Goal: Complete application form

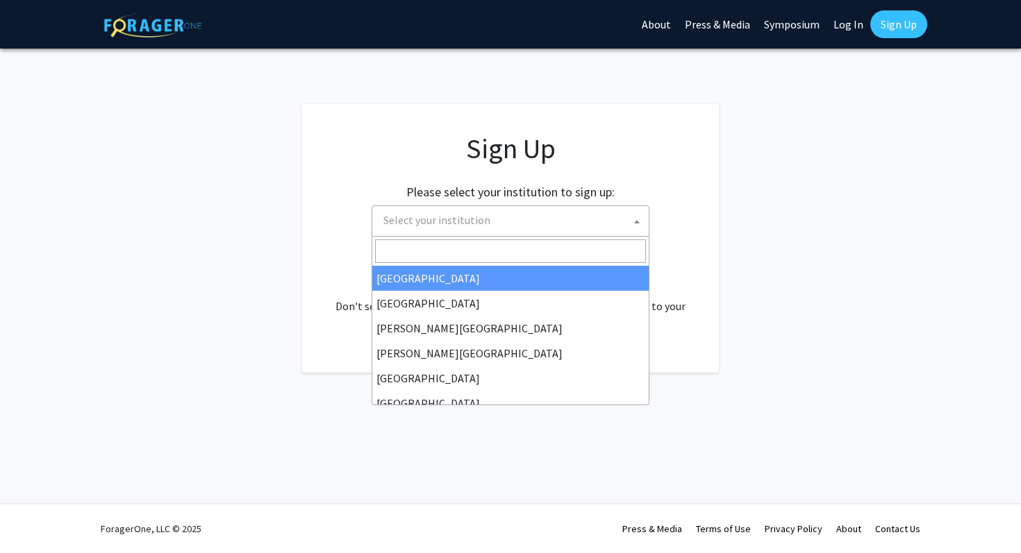
click at [587, 225] on span "Select your institution" at bounding box center [513, 220] width 271 height 28
type input "U"
type input "J"
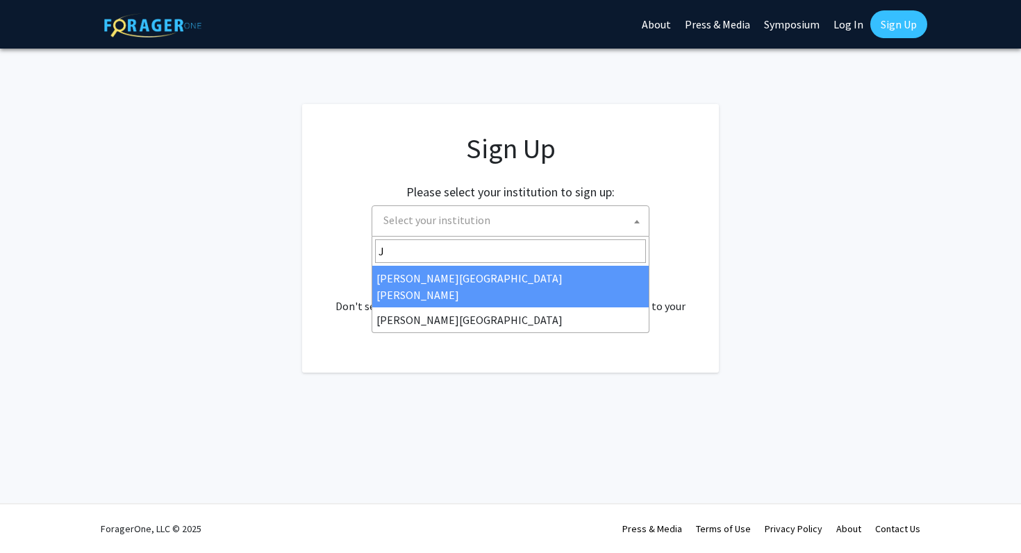
select select "1"
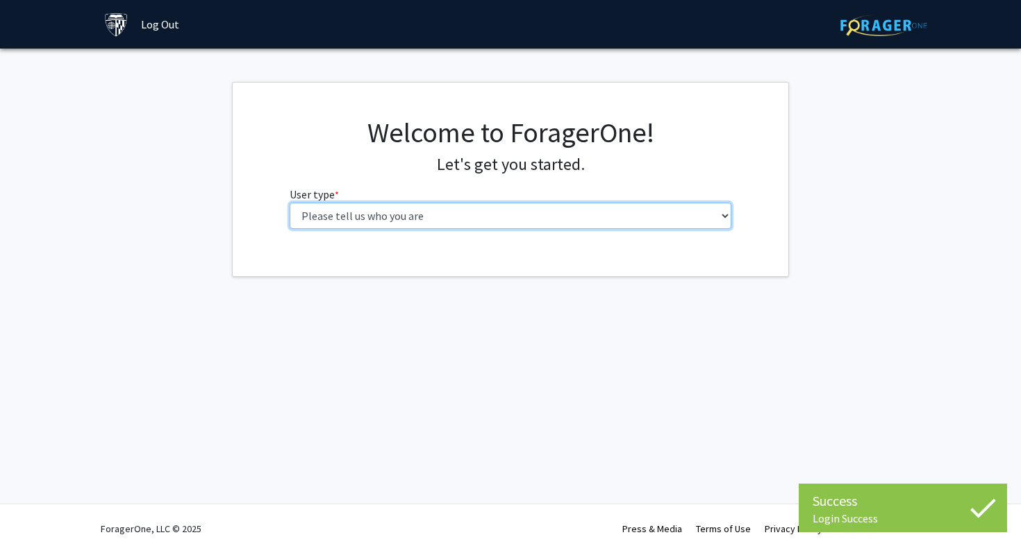
click at [397, 214] on select "Please tell us who you are Undergraduate Student Master's Student Doctoral Cand…" at bounding box center [511, 216] width 442 height 26
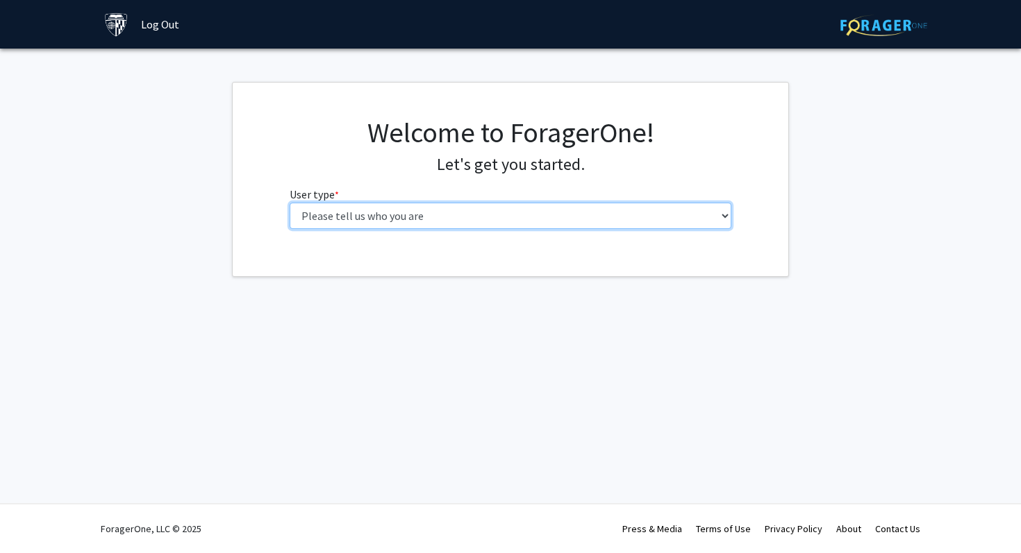
select select "3: doc"
click at [290, 203] on select "Please tell us who you are Undergraduate Student Master's Student Doctoral Cand…" at bounding box center [511, 216] width 442 height 26
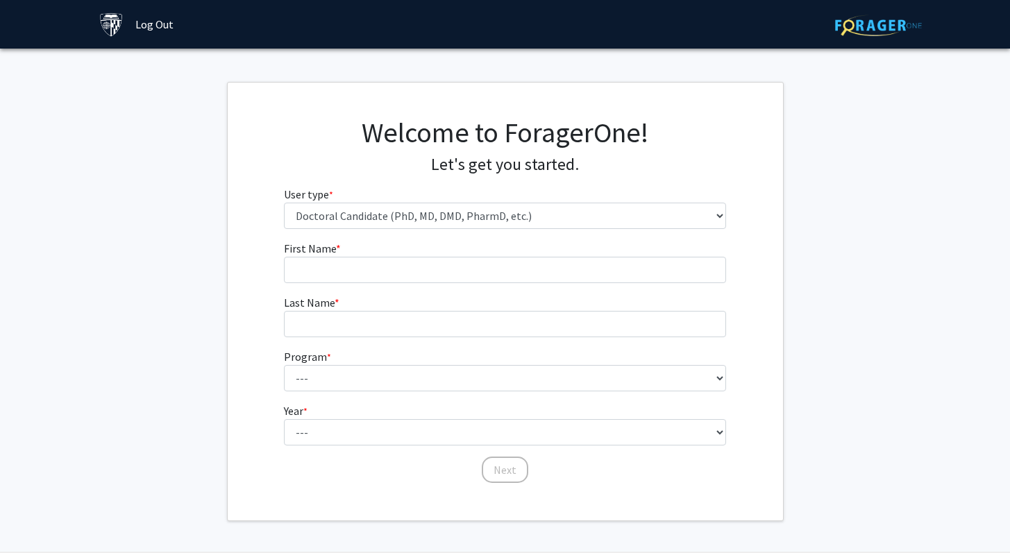
click at [593, 287] on form "First Name * required Last Name * required Program * required --- Adult-Geronto…" at bounding box center [505, 355] width 442 height 231
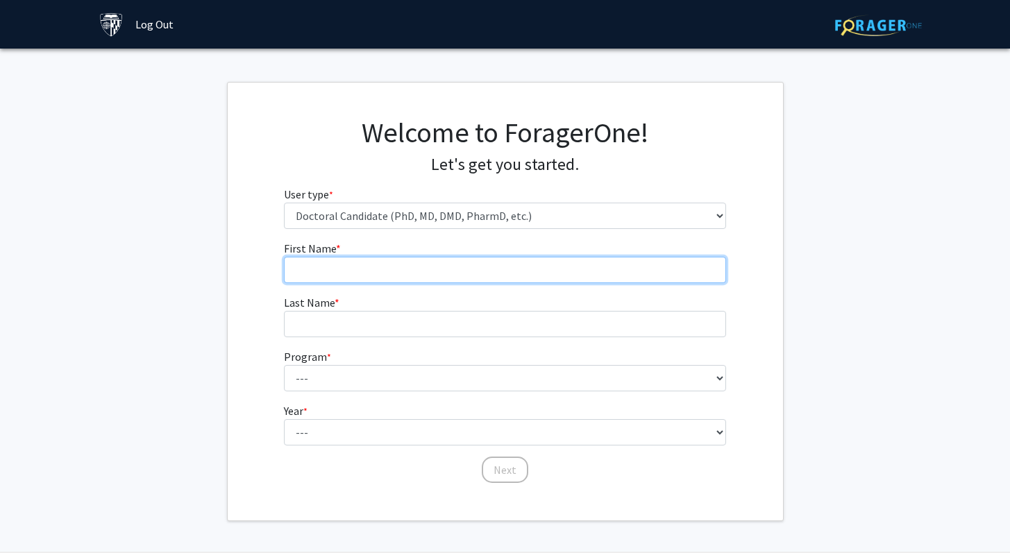
click at [593, 272] on input "First Name * required" at bounding box center [505, 270] width 442 height 26
type input "Luyuan"
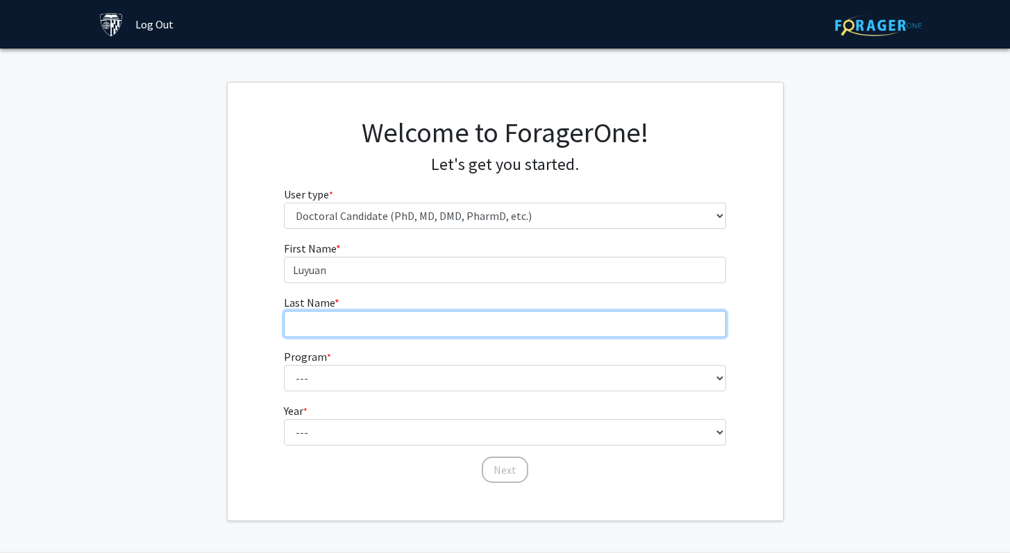
type input "Fan"
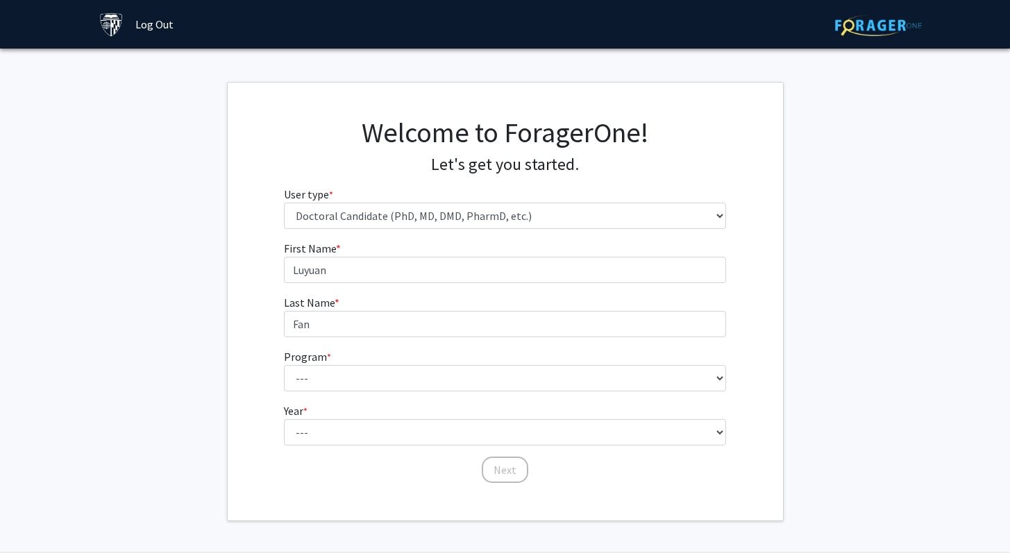
click at [394, 347] on form "First Name * required [PERSON_NAME] Last Name * required Fan Program * required…" at bounding box center [505, 355] width 442 height 231
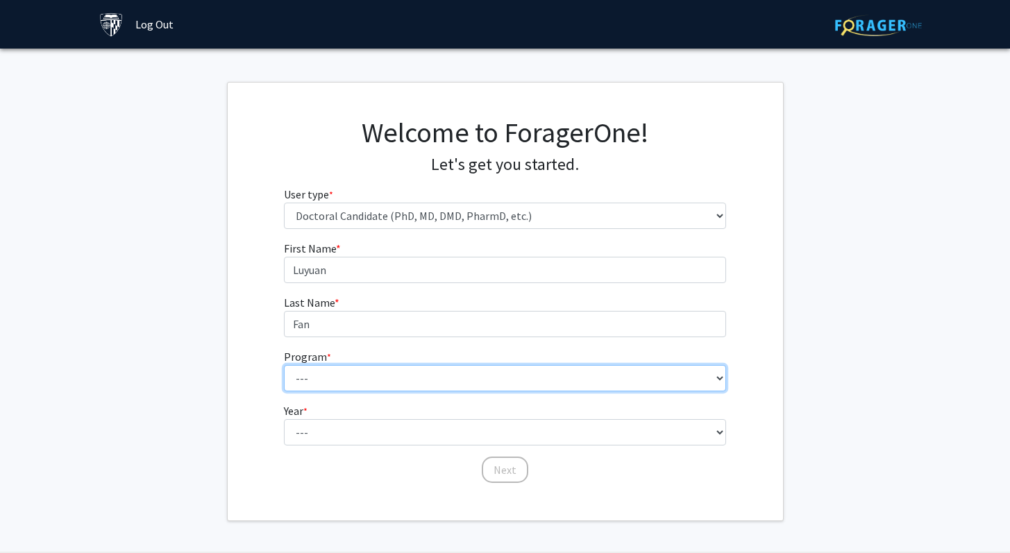
click at [387, 379] on select "--- Adult-Gerontological Acute Care Nurse Practitioner Adult-Gerontological Cri…" at bounding box center [505, 378] width 442 height 26
select select "21: 24"
click at [284, 365] on select "--- Adult-Gerontological Acute Care Nurse Practitioner Adult-Gerontological Cri…" at bounding box center [505, 378] width 442 height 26
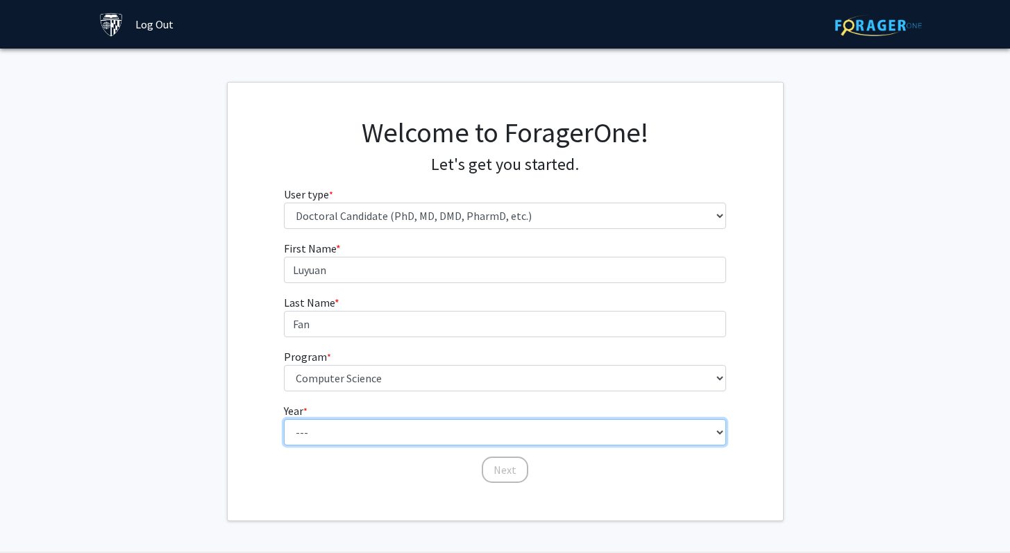
click at [359, 434] on select "--- First Year Second Year Third Year Fourth Year Fifth Year Sixth Year Seventh…" at bounding box center [505, 432] width 442 height 26
click at [284, 419] on select "--- First Year Second Year Third Year Fourth Year Fifth Year Sixth Year Seventh…" at bounding box center [505, 432] width 442 height 26
click at [359, 426] on select "--- First Year Second Year Third Year Fourth Year Fifth Year Sixth Year Seventh…" at bounding box center [505, 432] width 442 height 26
select select "1: first_year"
click at [284, 419] on select "--- First Year Second Year Third Year Fourth Year Fifth Year Sixth Year Seventh…" at bounding box center [505, 432] width 442 height 26
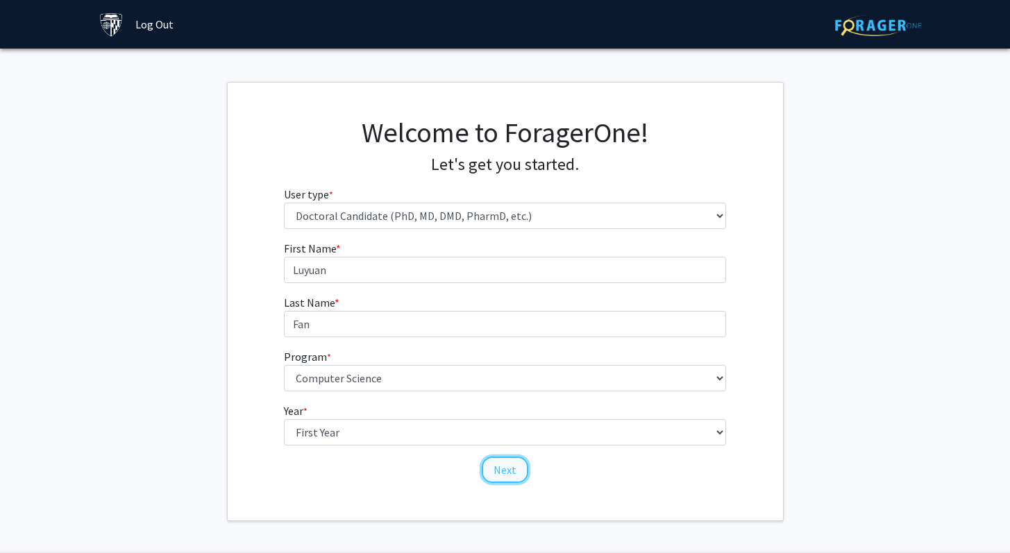
click at [496, 473] on button "Next" at bounding box center [505, 470] width 47 height 26
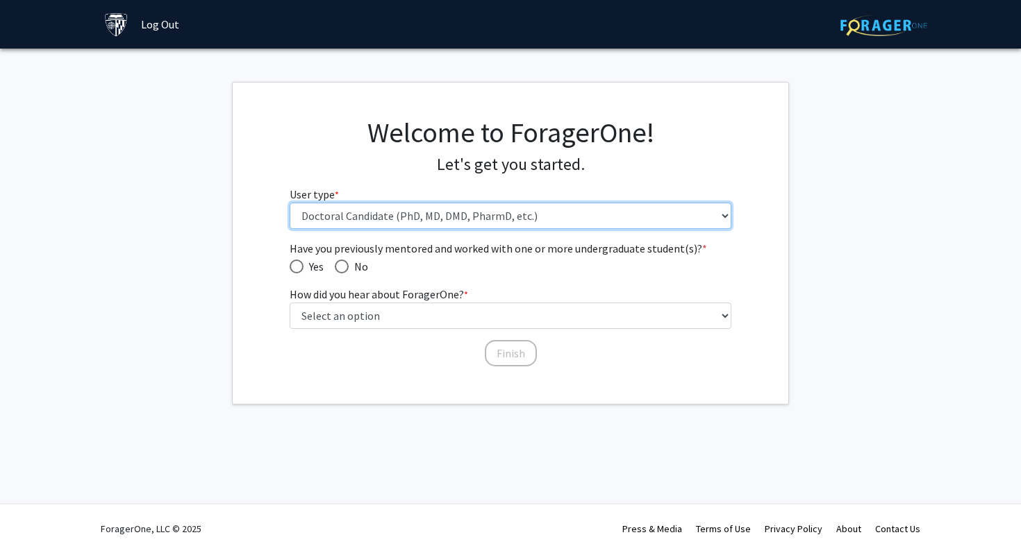
click at [476, 219] on select "Please tell us who you are Undergraduate Student Master's Student Doctoral Cand…" at bounding box center [511, 216] width 442 height 26
click at [290, 203] on select "Please tell us who you are Undergraduate Student Master's Student Doctoral Cand…" at bounding box center [511, 216] width 442 height 26
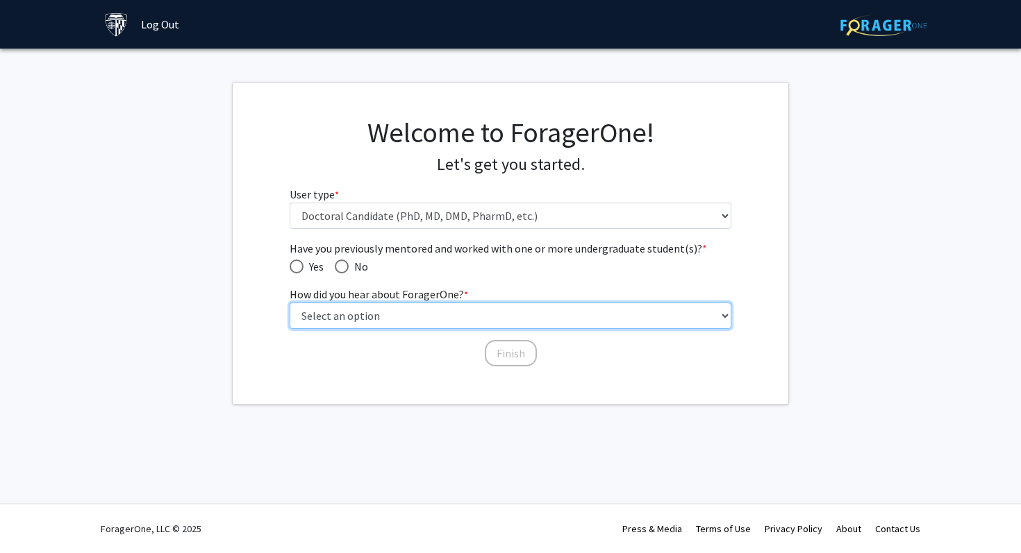
click at [474, 308] on select "Select an option Peer/student recommendation Faculty/staff recommendation Unive…" at bounding box center [511, 316] width 442 height 26
select select "3: university_website"
click at [290, 303] on select "Select an option Peer/student recommendation Faculty/staff recommendation Unive…" at bounding box center [511, 316] width 442 height 26
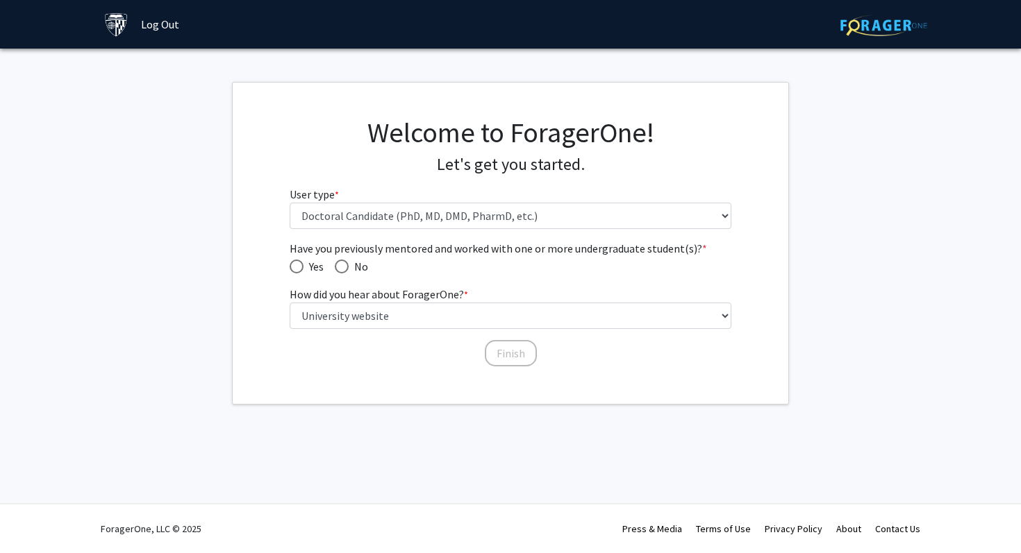
click at [341, 267] on span "Have you previously mentored and worked with one or more undergraduate student(…" at bounding box center [342, 267] width 14 height 14
click at [341, 267] on input "No" at bounding box center [342, 267] width 14 height 14
radio input "true"
click at [514, 354] on button "Finish" at bounding box center [511, 353] width 52 height 26
